Goal: Task Accomplishment & Management: Complete application form

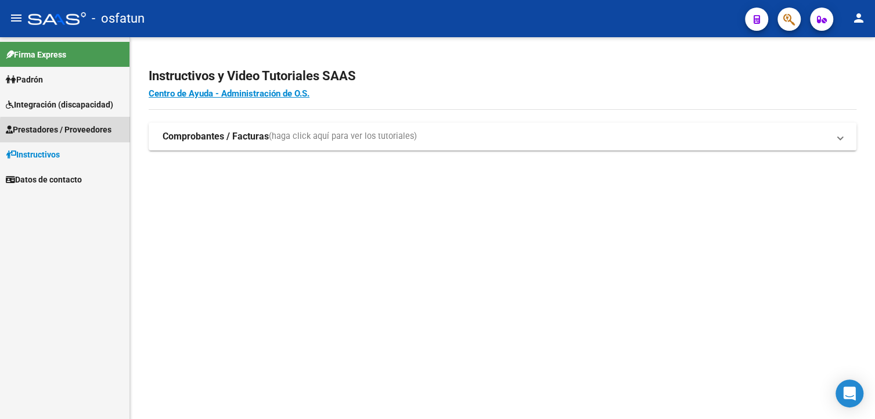
click at [88, 132] on span "Prestadores / Proveedores" at bounding box center [59, 129] width 106 height 13
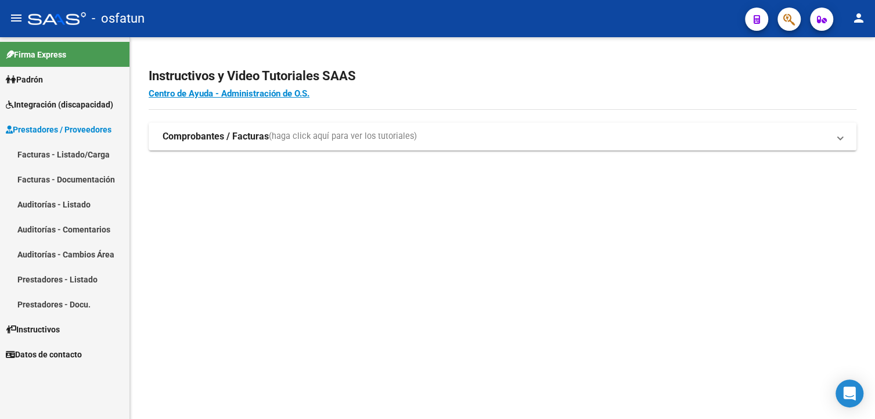
click at [80, 155] on link "Facturas - Listado/Carga" at bounding box center [65, 154] width 130 height 25
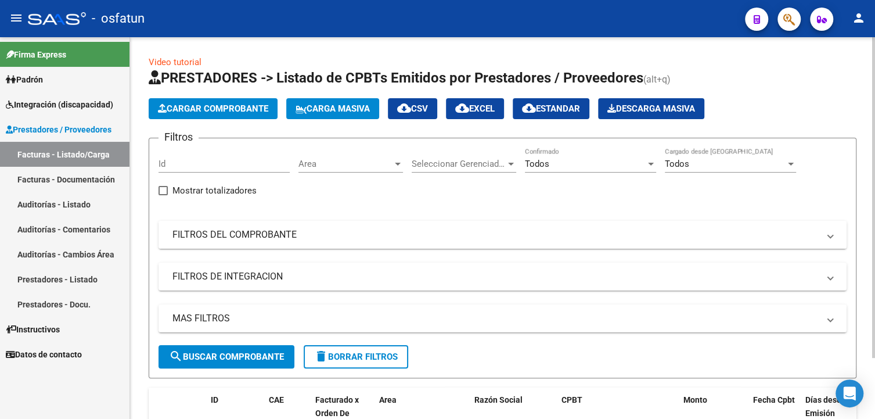
click at [225, 230] on mat-panel-title "FILTROS DEL COMPROBANTE" at bounding box center [496, 234] width 646 height 13
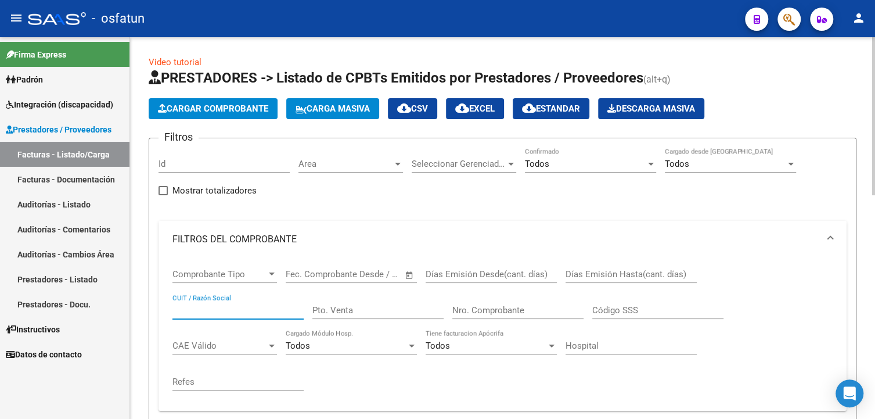
click at [222, 313] on input "CUIT / Razón Social" at bounding box center [238, 310] width 131 height 10
paste input "27344404009"
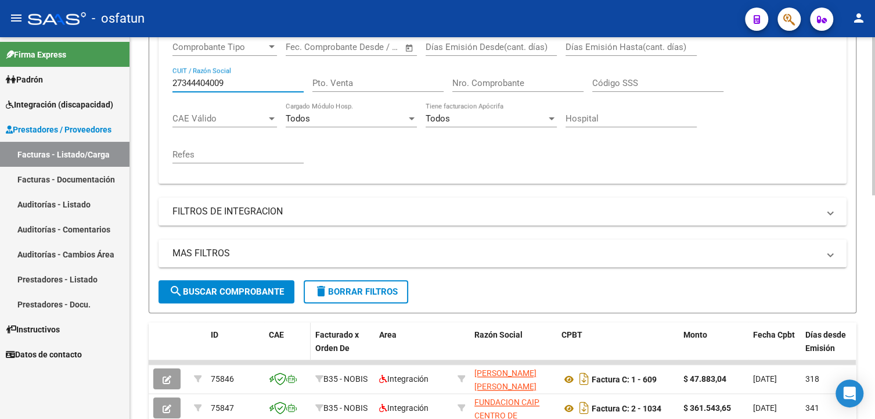
scroll to position [174, 0]
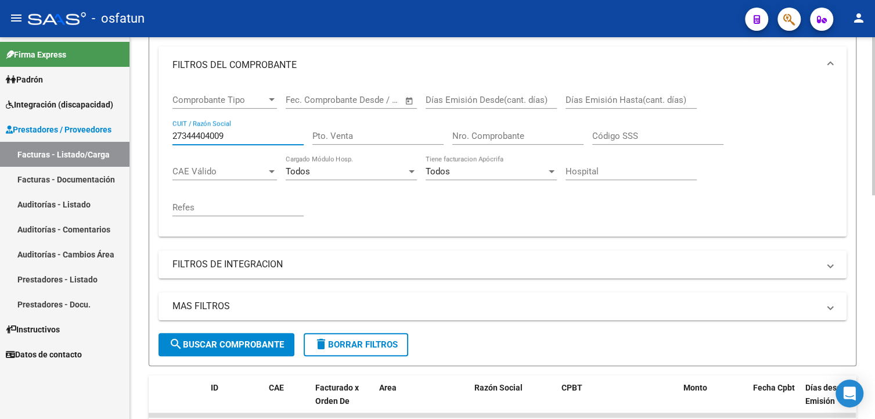
type input "27344404009"
click at [261, 340] on span "search Buscar Comprobante" at bounding box center [226, 344] width 115 height 10
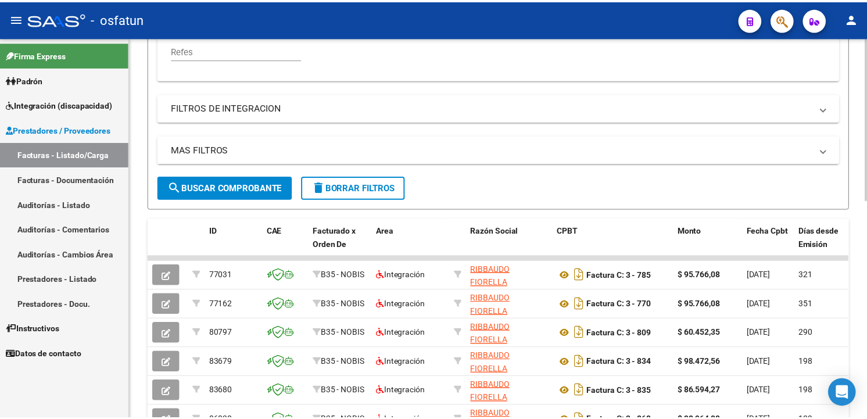
scroll to position [465, 0]
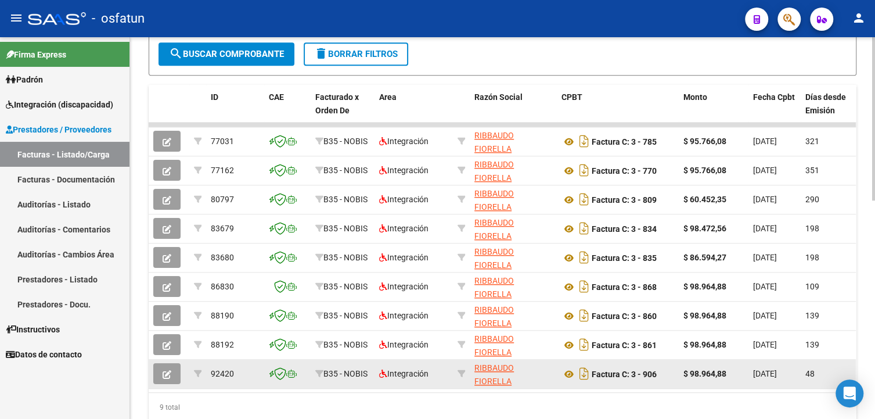
click at [164, 370] on icon "button" at bounding box center [167, 374] width 9 height 9
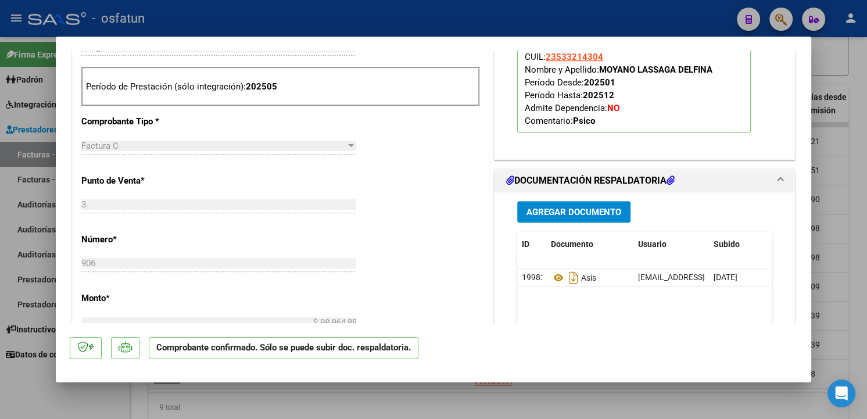
drag, startPoint x: 851, startPoint y: 114, endPoint x: 531, endPoint y: 55, distance: 324.8
click at [852, 114] on div at bounding box center [433, 209] width 867 height 419
type input "$ 0,00"
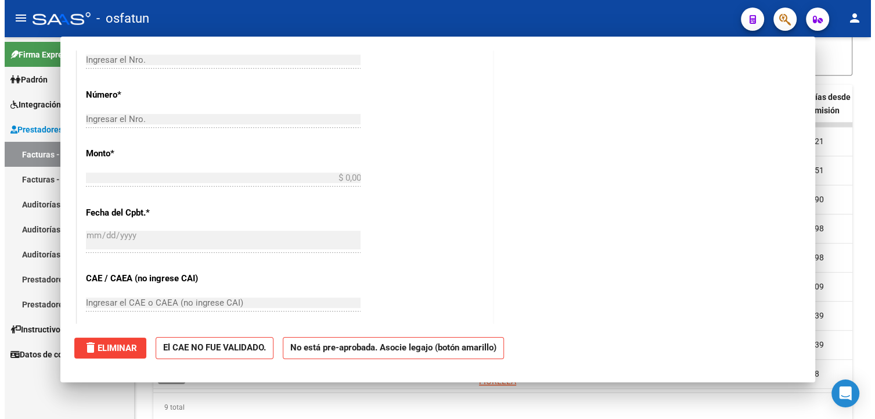
scroll to position [279, 0]
